Goal: Entertainment & Leisure: Consume media (video, audio)

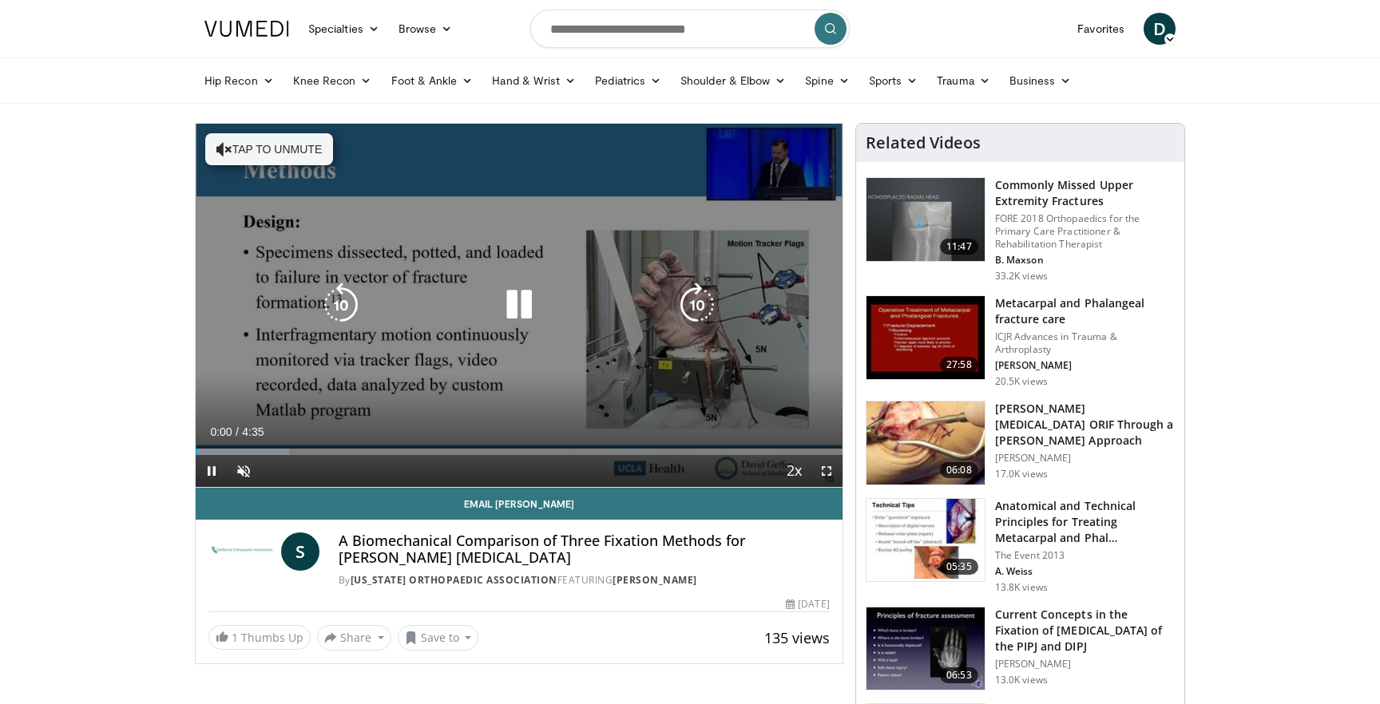
click at [463, 340] on div "10 seconds Tap to unmute" at bounding box center [519, 305] width 647 height 363
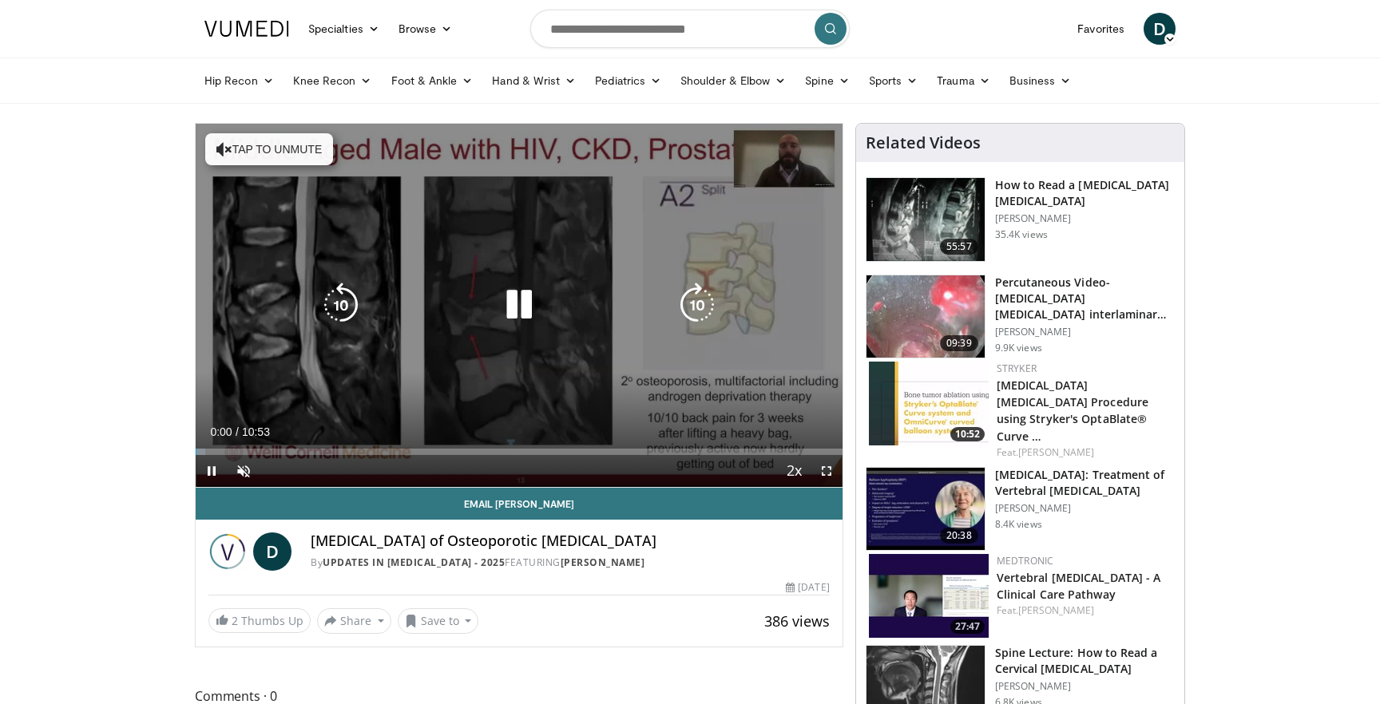
click at [494, 370] on div "10 seconds Tap to unmute" at bounding box center [519, 305] width 647 height 363
